Goal: Find contact information: Find contact information

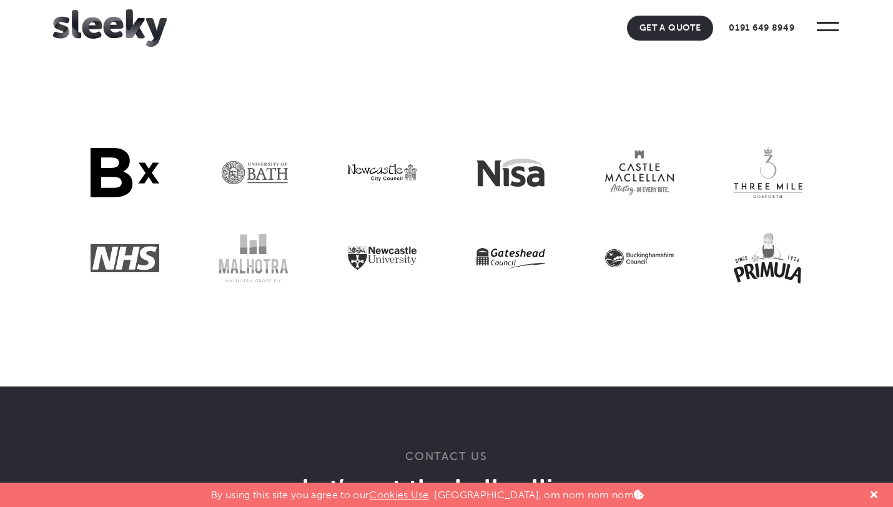
scroll to position [3429, 0]
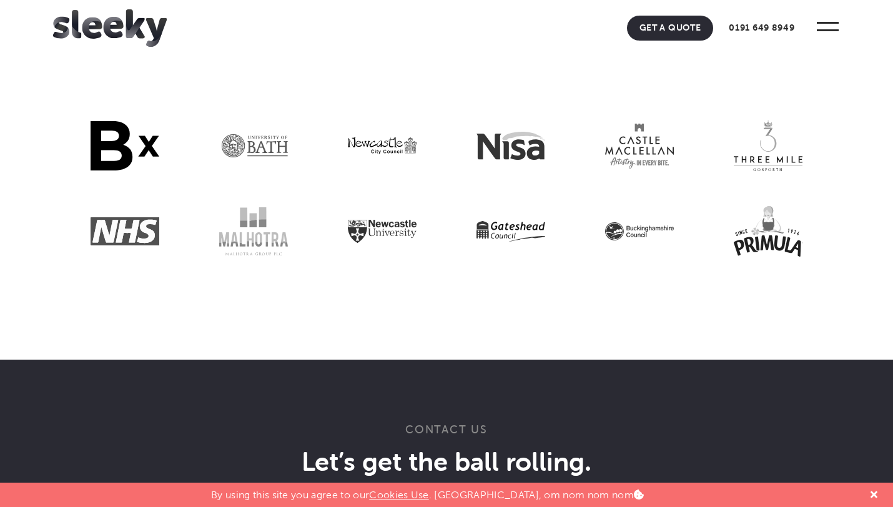
click at [268, 128] on section at bounding box center [446, 190] width 893 height 340
click at [262, 160] on img at bounding box center [253, 146] width 69 height 28
click at [147, 170] on img at bounding box center [125, 145] width 69 height 49
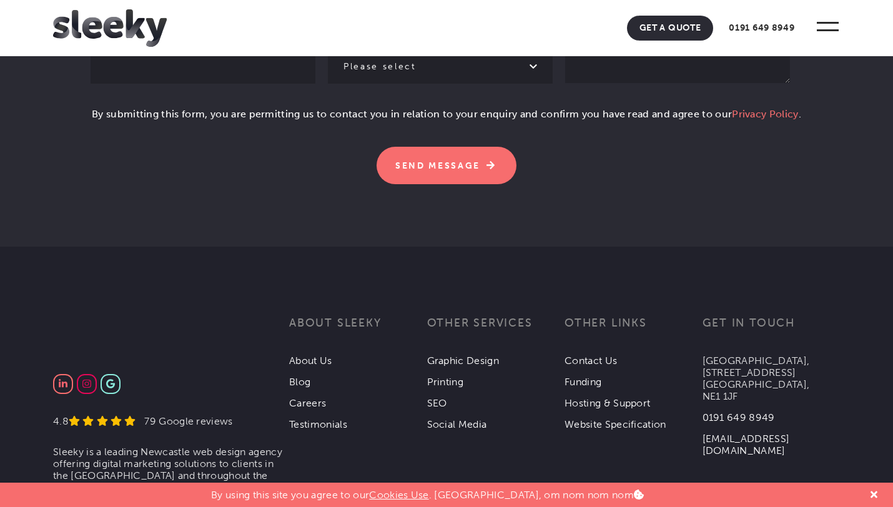
scroll to position [4268, 0]
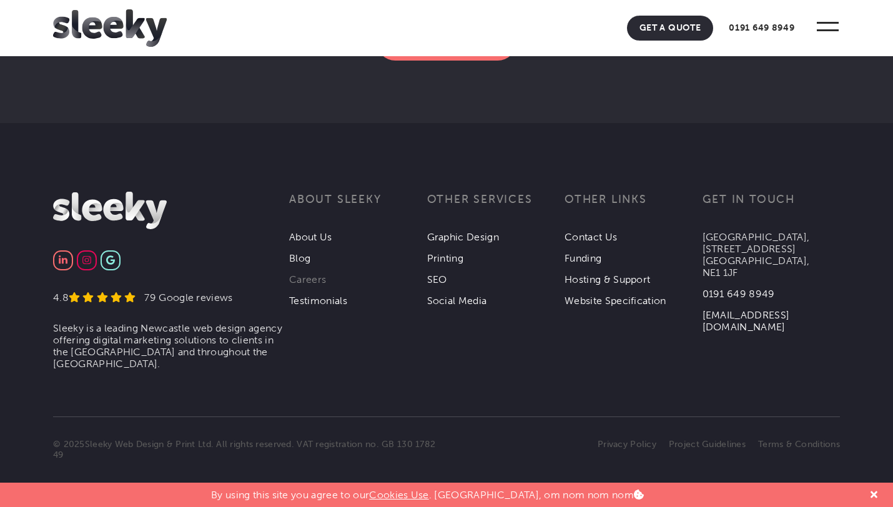
click at [315, 275] on link "Careers" at bounding box center [307, 279] width 37 height 12
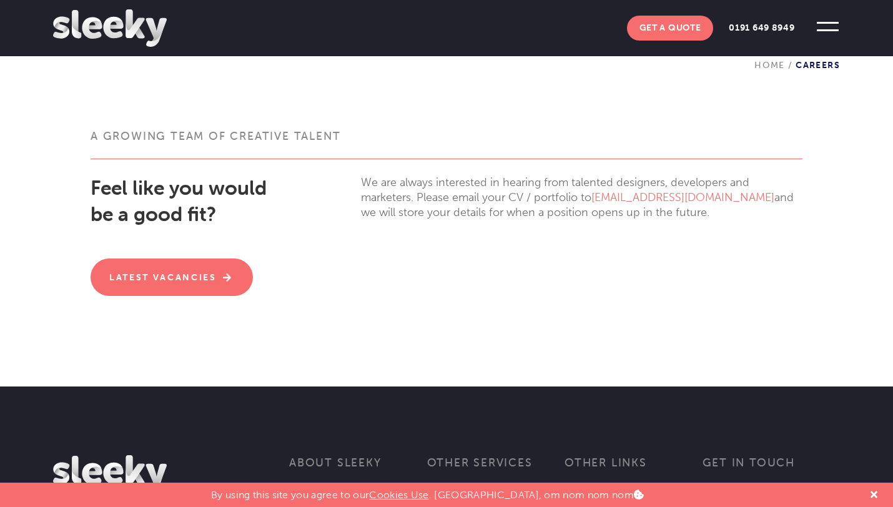
scroll to position [316, 0]
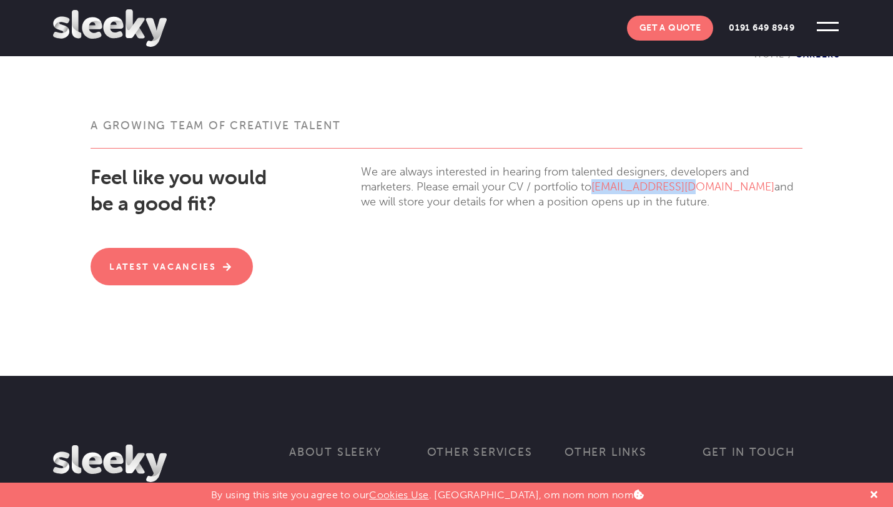
drag, startPoint x: 689, startPoint y: 186, endPoint x: 596, endPoint y: 189, distance: 93.1
click at [596, 188] on p "We are always interested in hearing from talented designers, developers and mar…" at bounding box center [581, 186] width 441 height 45
copy link "[EMAIL_ADDRESS][DOMAIN_NAME]"
